Goal: Task Accomplishment & Management: Use online tool/utility

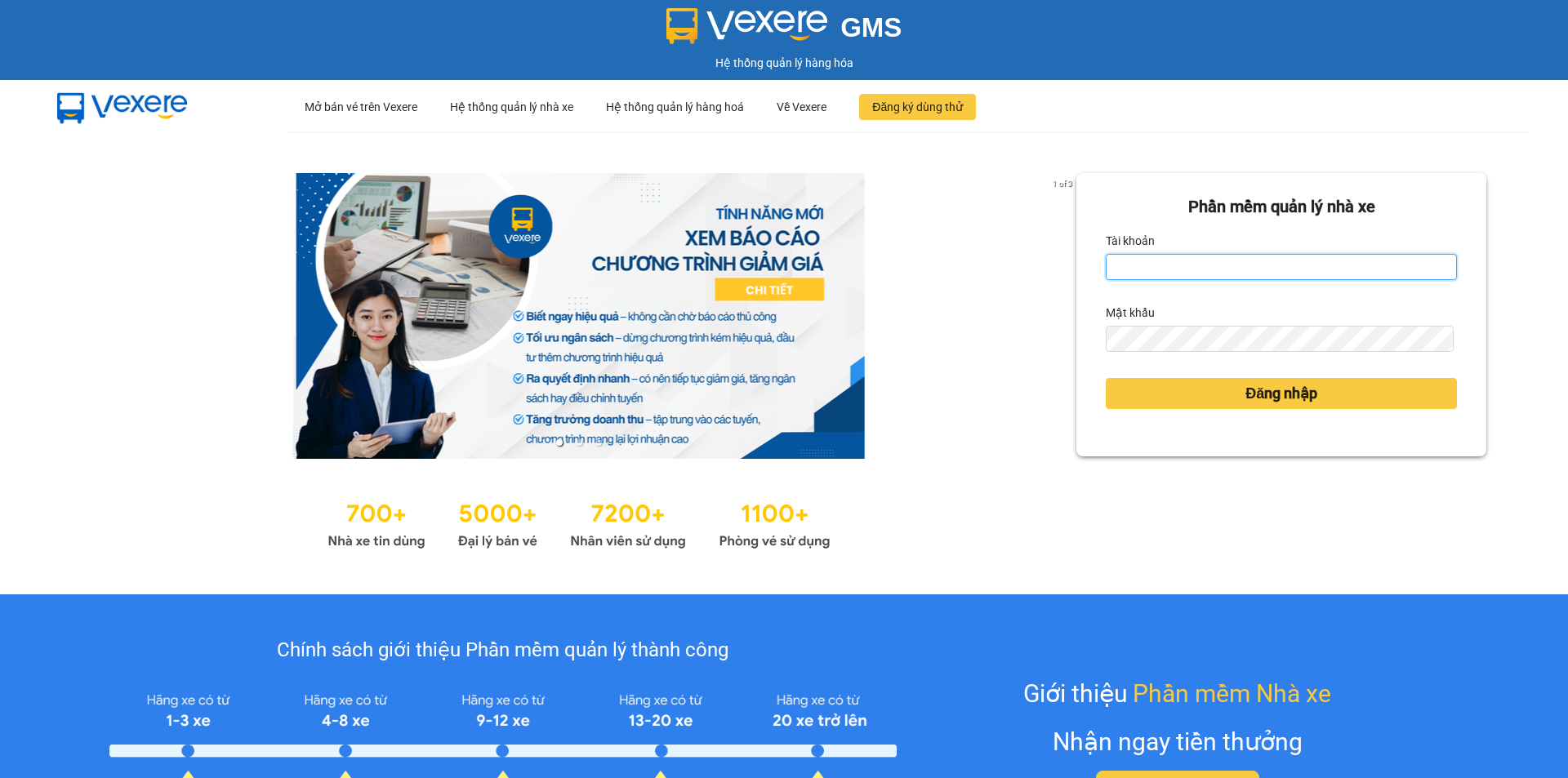
click at [1205, 259] on input "Tài khoản" at bounding box center [1282, 267] width 351 height 26
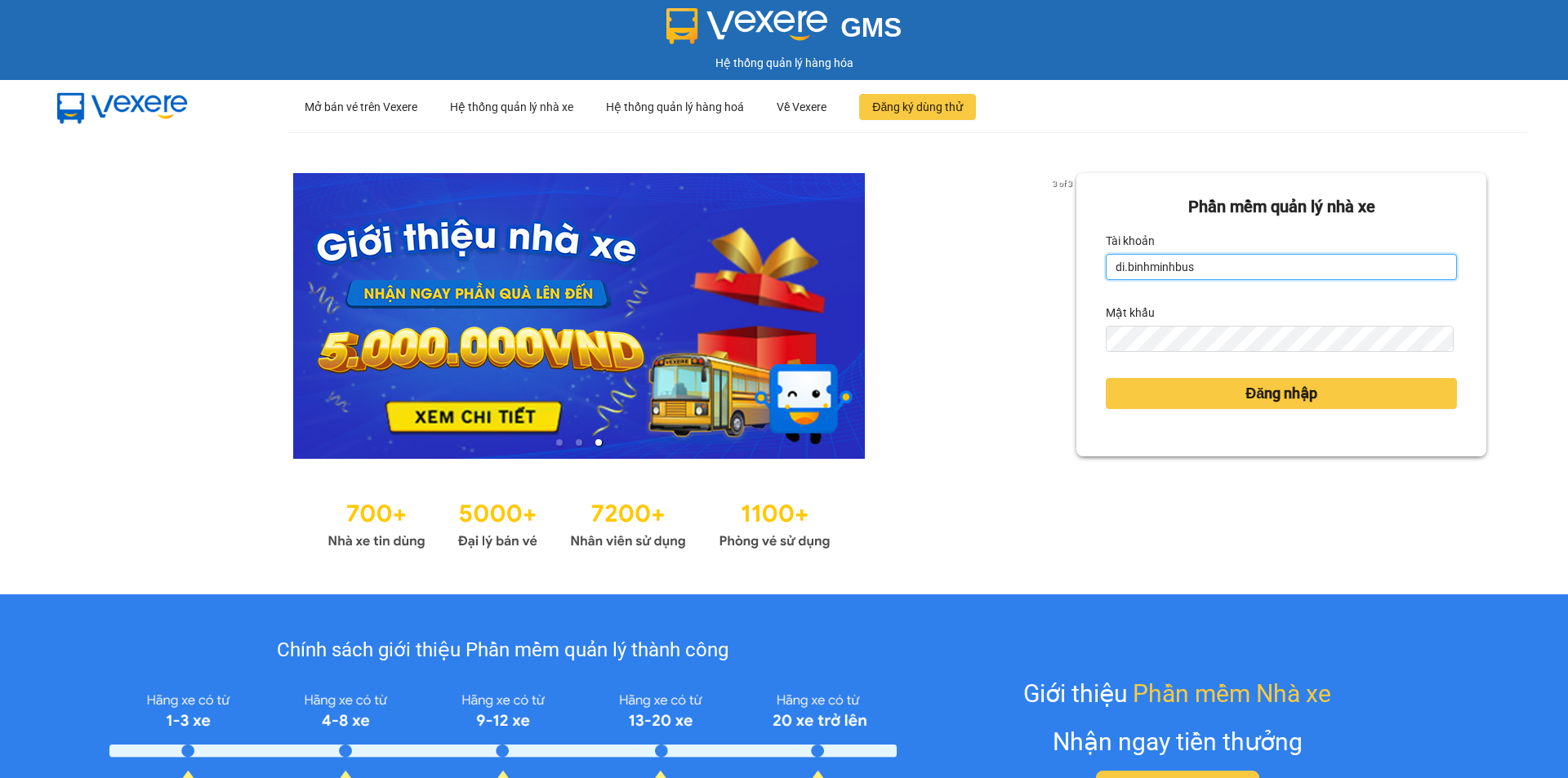
type input "di.binhminhbus"
click at [1232, 423] on form "Phần mềm quản lý nhà xe Tài khoản di.[PERSON_NAME] khẩu Đăng nhập" at bounding box center [1282, 315] width 351 height 241
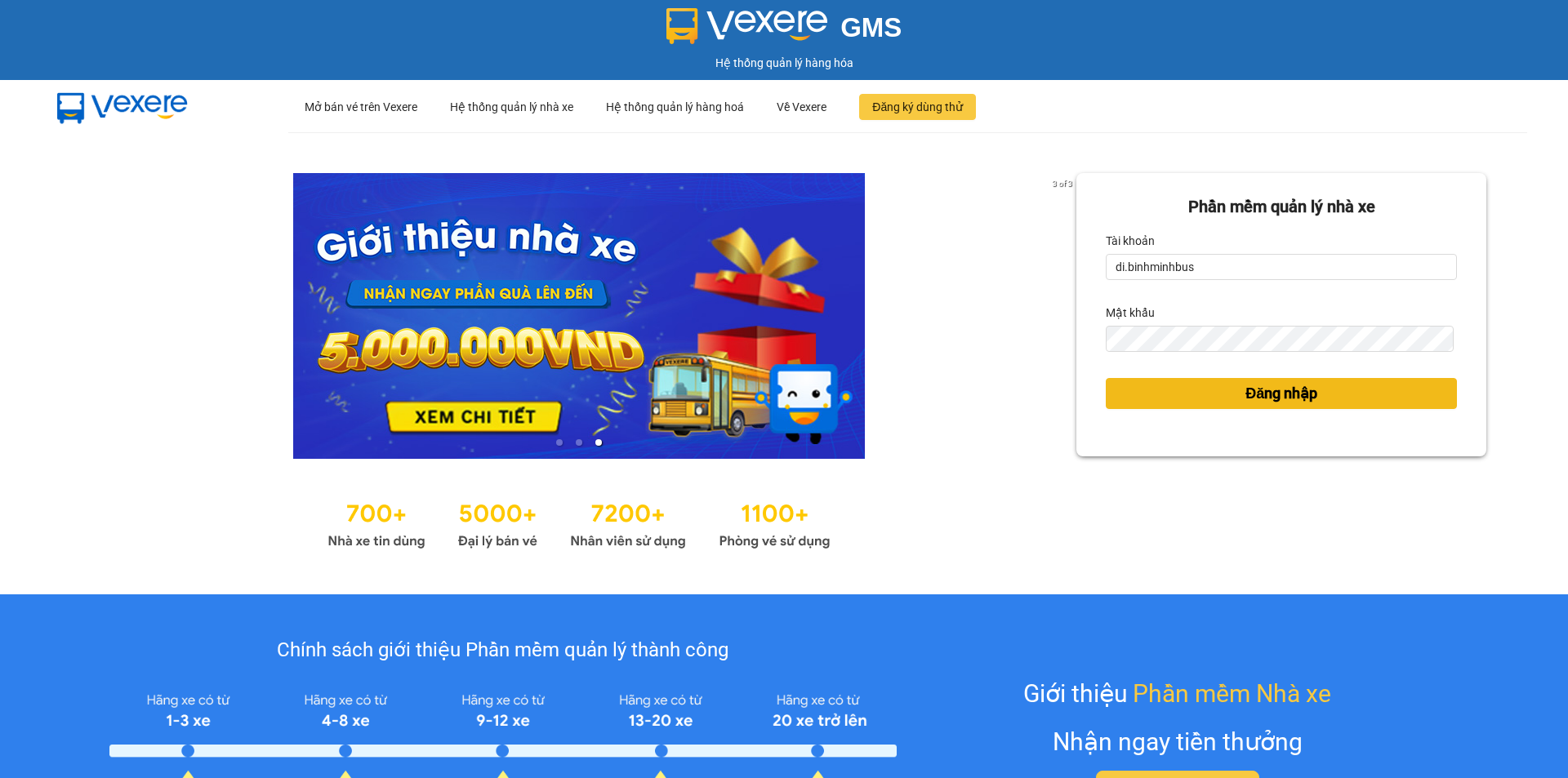
click at [1232, 406] on button "Đăng nhập" at bounding box center [1282, 393] width 351 height 31
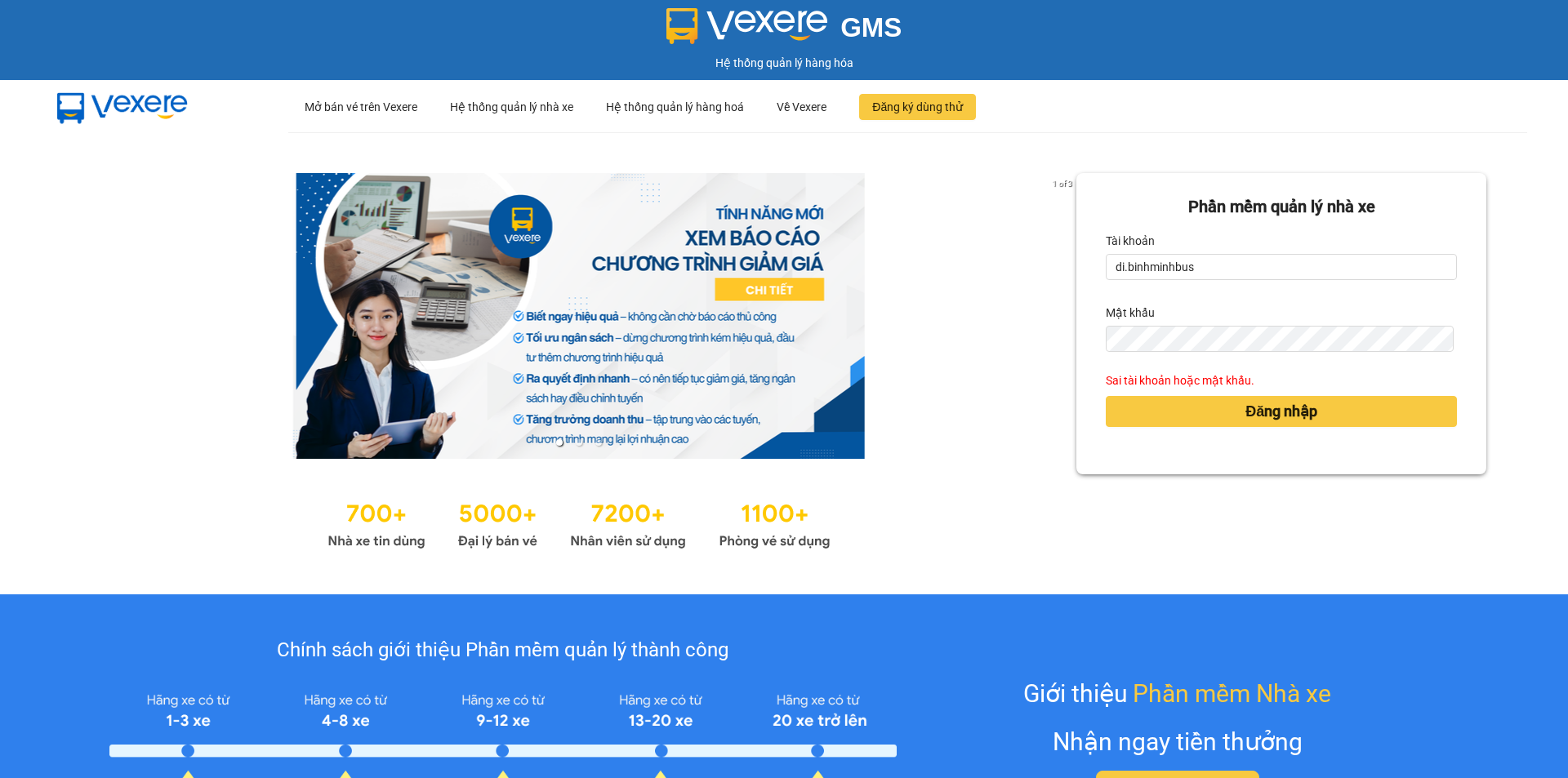
click at [1238, 434] on form "Phần mềm quản lý nhà xe Tài khoản di.binhminhbus Mật khẩu Sai tài khoản hoặc mậ…" at bounding box center [1282, 323] width 351 height 259
click at [1253, 419] on span "Đăng nhập" at bounding box center [1281, 412] width 72 height 23
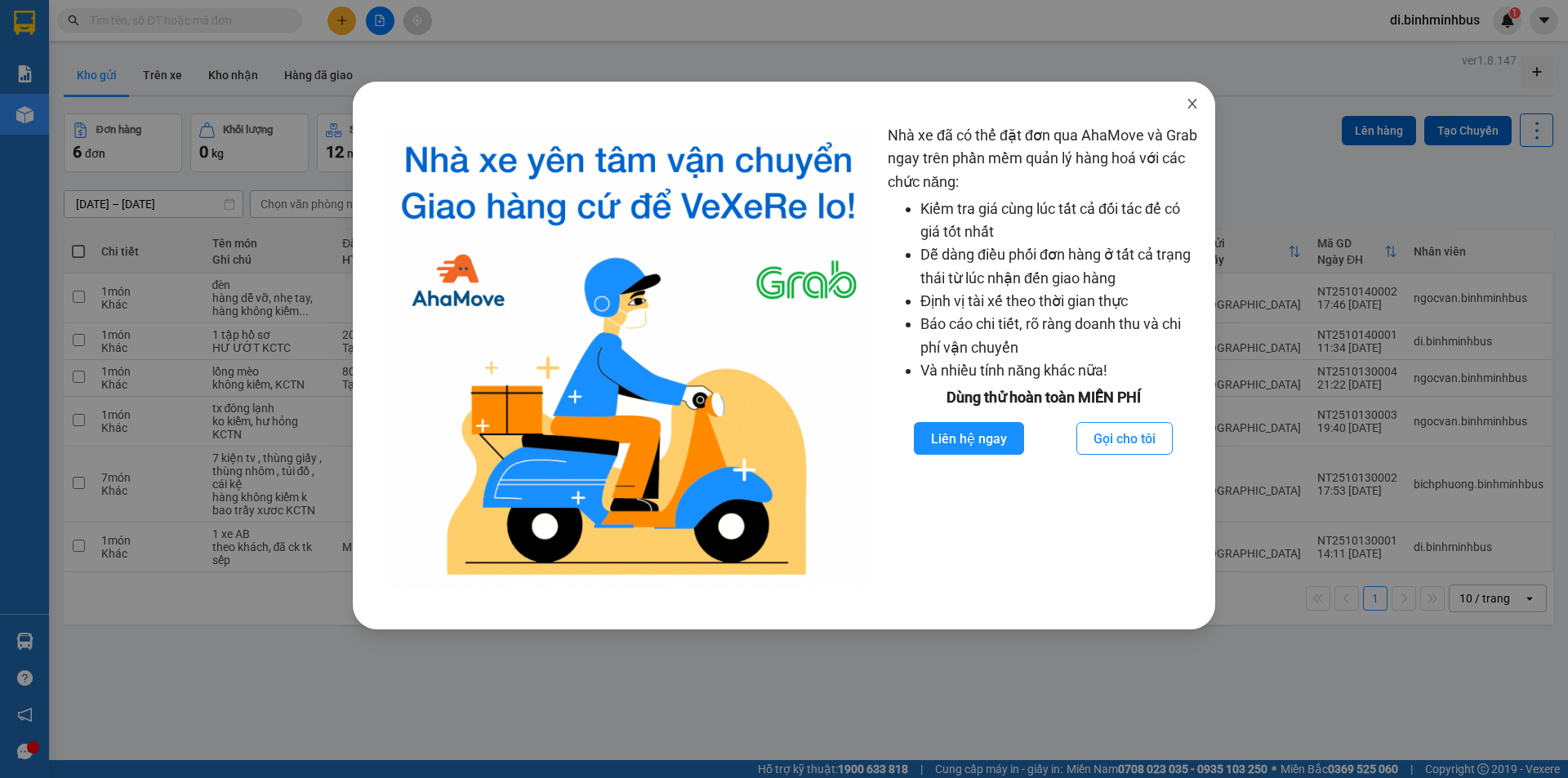
click at [1187, 98] on icon "close" at bounding box center [1192, 104] width 13 height 13
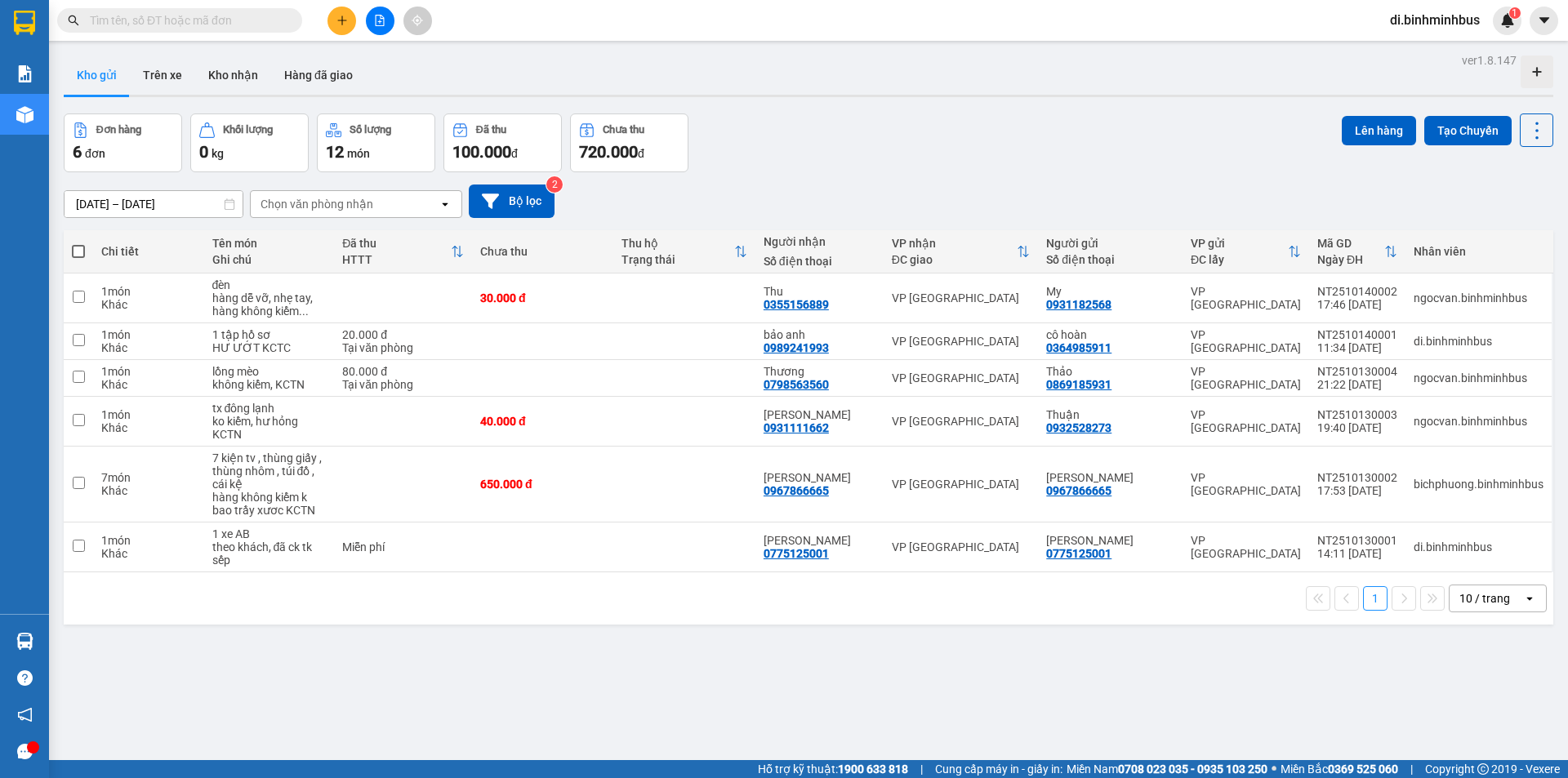
click at [745, 600] on div "1 10 / trang open" at bounding box center [808, 598] width 1477 height 27
